Goal: Task Accomplishment & Management: Use online tool/utility

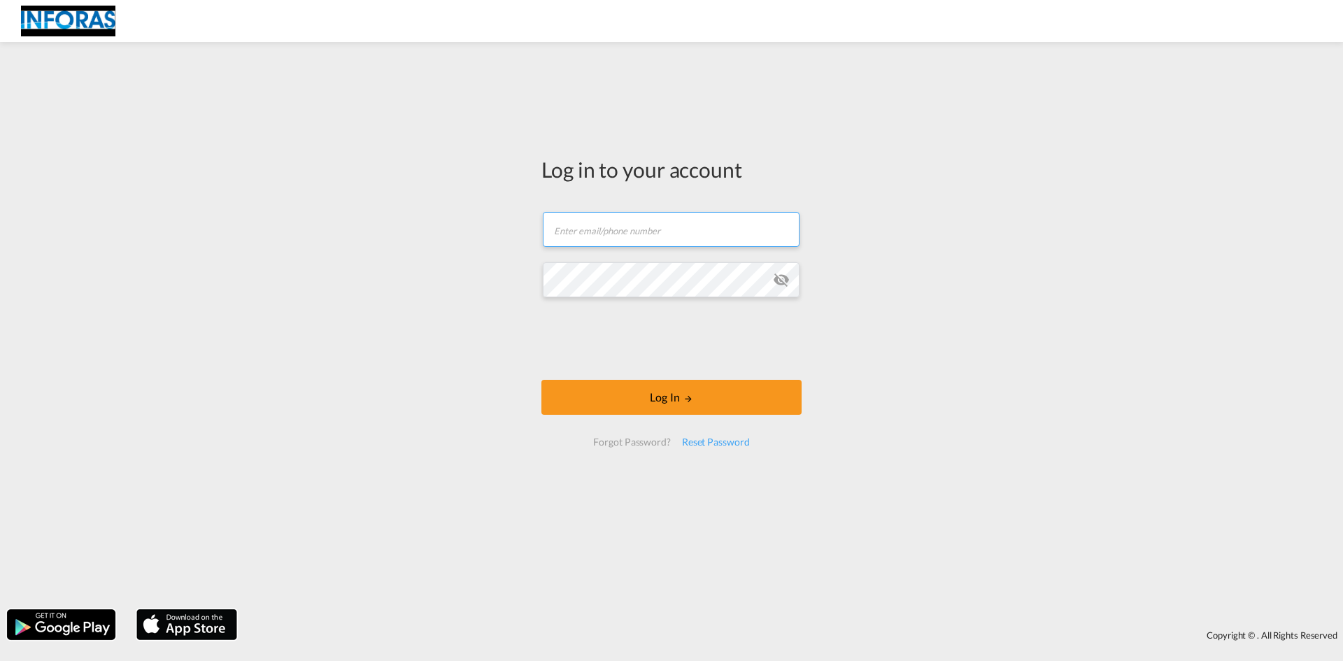
click at [649, 234] on input "text" at bounding box center [671, 229] width 257 height 35
paste input "[EMAIL_ADDRESS][DOMAIN_NAME]"
type input "[EMAIL_ADDRESS][DOMAIN_NAME]"
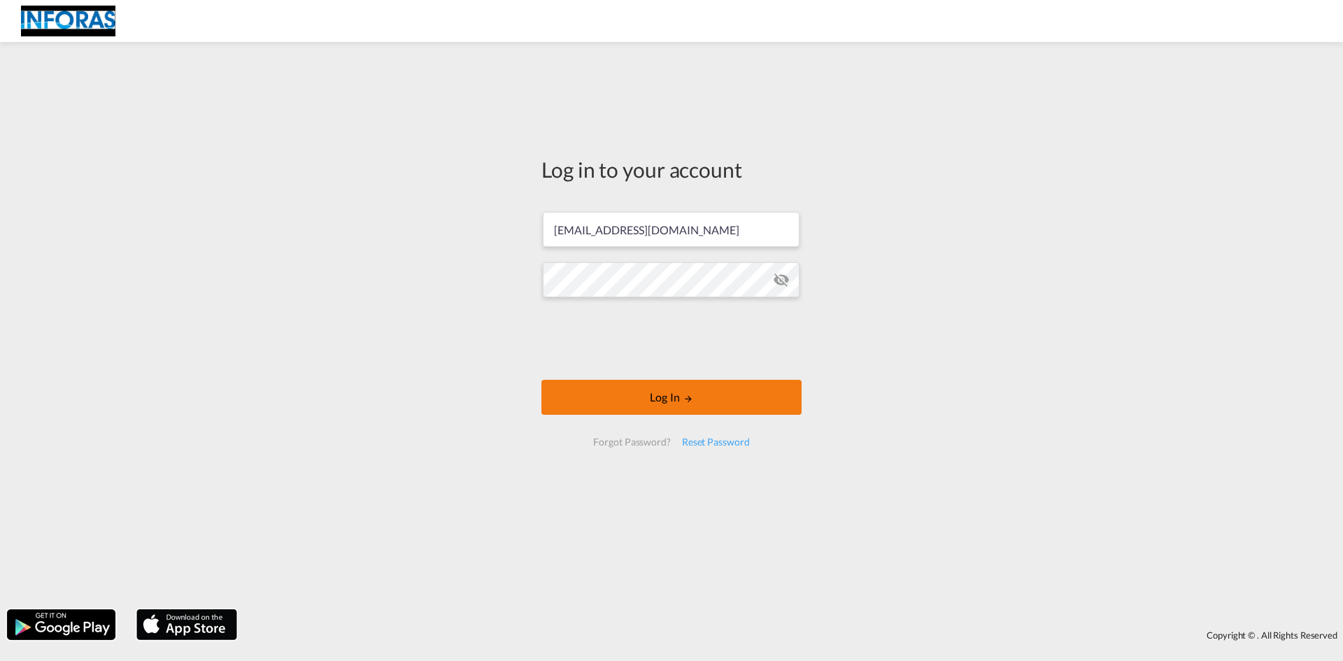
click at [675, 400] on button "Log In" at bounding box center [672, 397] width 260 height 35
